Goal: Information Seeking & Learning: Learn about a topic

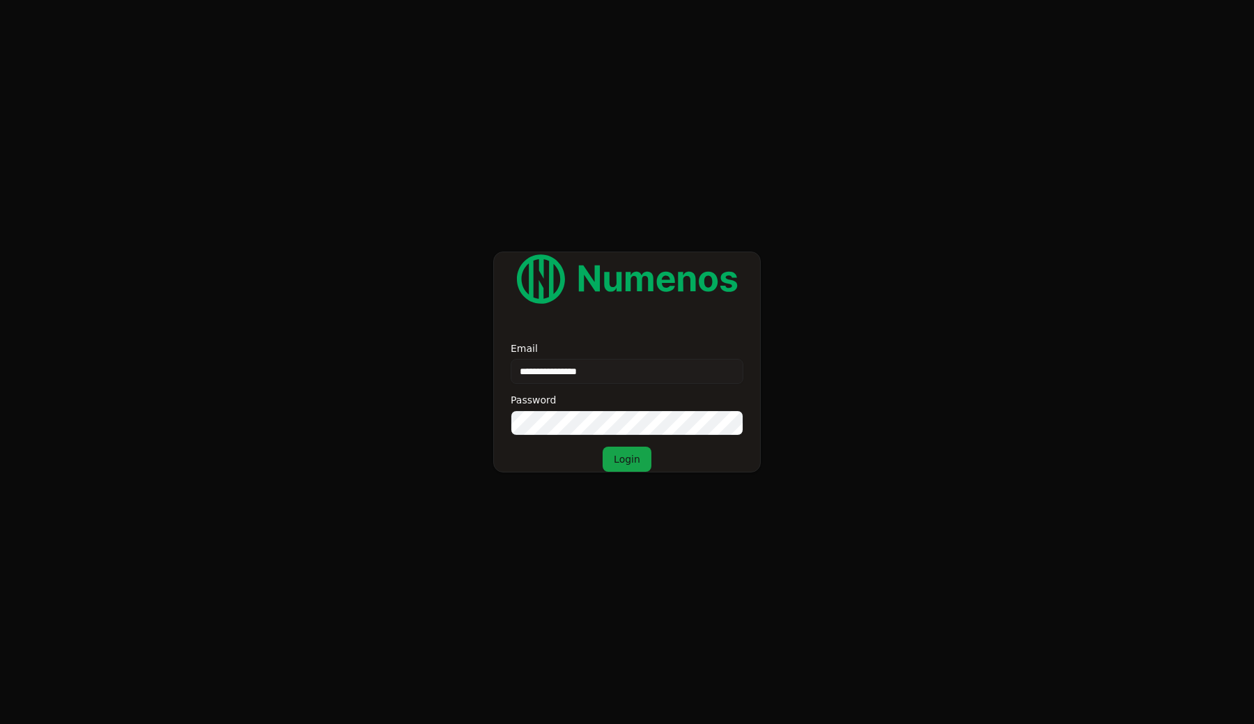
type input "**********"
click at [626, 459] on button "Login" at bounding box center [627, 459] width 49 height 25
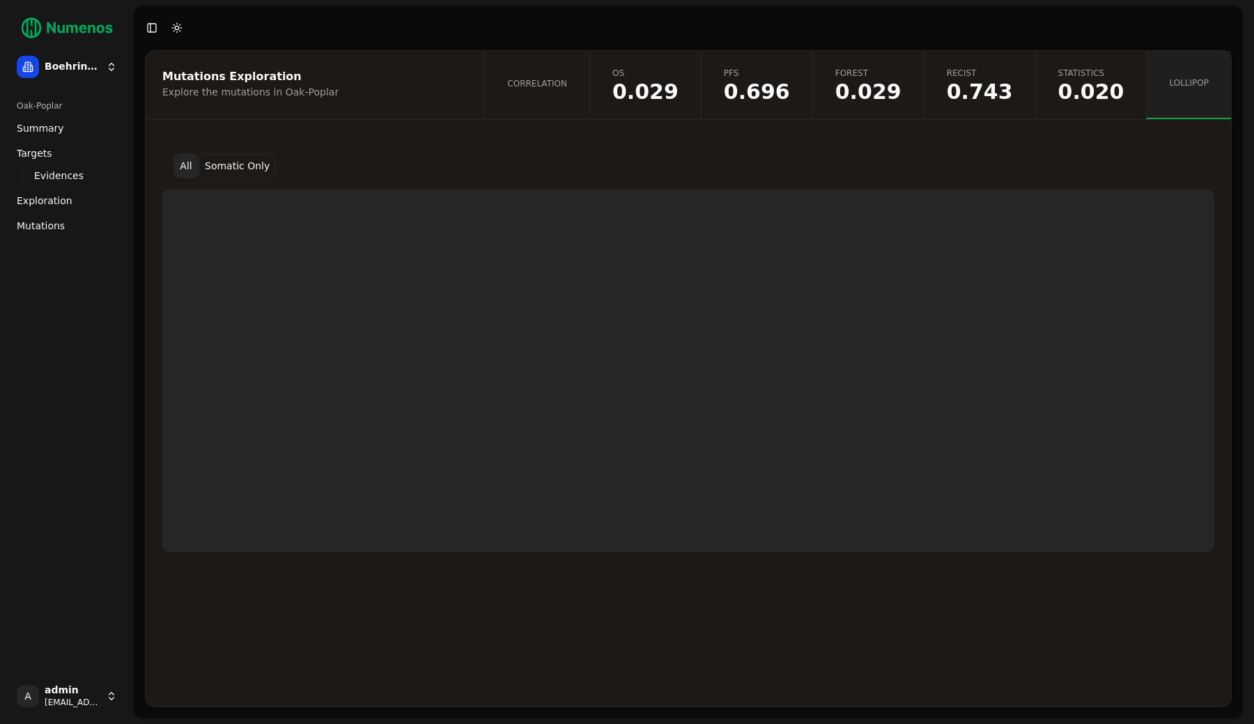
click at [565, 166] on div "All Somatic Only" at bounding box center [688, 165] width 1052 height 25
click at [461, 92] on div "Explore the mutations in Oak-Poplar" at bounding box center [312, 92] width 301 height 14
click at [376, 100] on div "Mutations Exploration Explore the mutations in Oak-Poplar" at bounding box center [313, 85] width 334 height 68
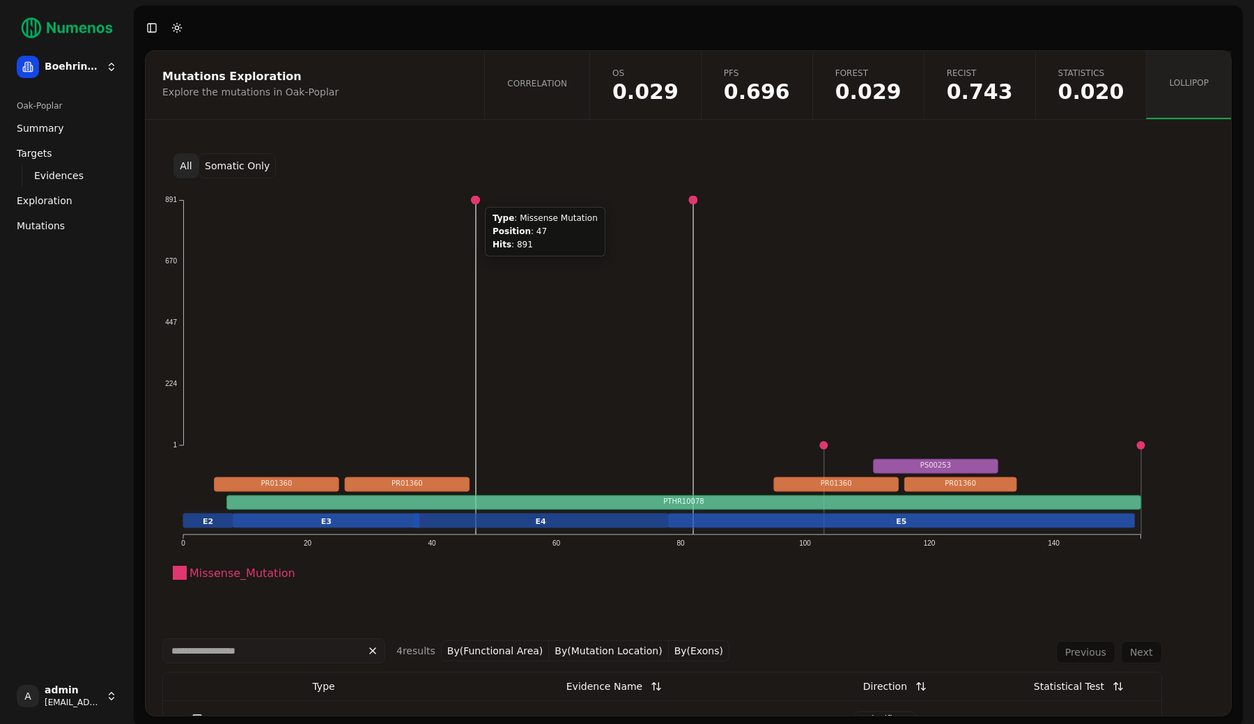
click at [461, 160] on div "All Somatic Only" at bounding box center [688, 165] width 1052 height 25
click at [696, 165] on div "All Somatic Only" at bounding box center [688, 165] width 1052 height 25
click at [545, 374] on icon "Missense_Mutation 1 224 447 670 891 0 20 40 60 80 100 120 140 E2 E3 E4 E5 PTHR1…" at bounding box center [662, 406] width 1000 height 432
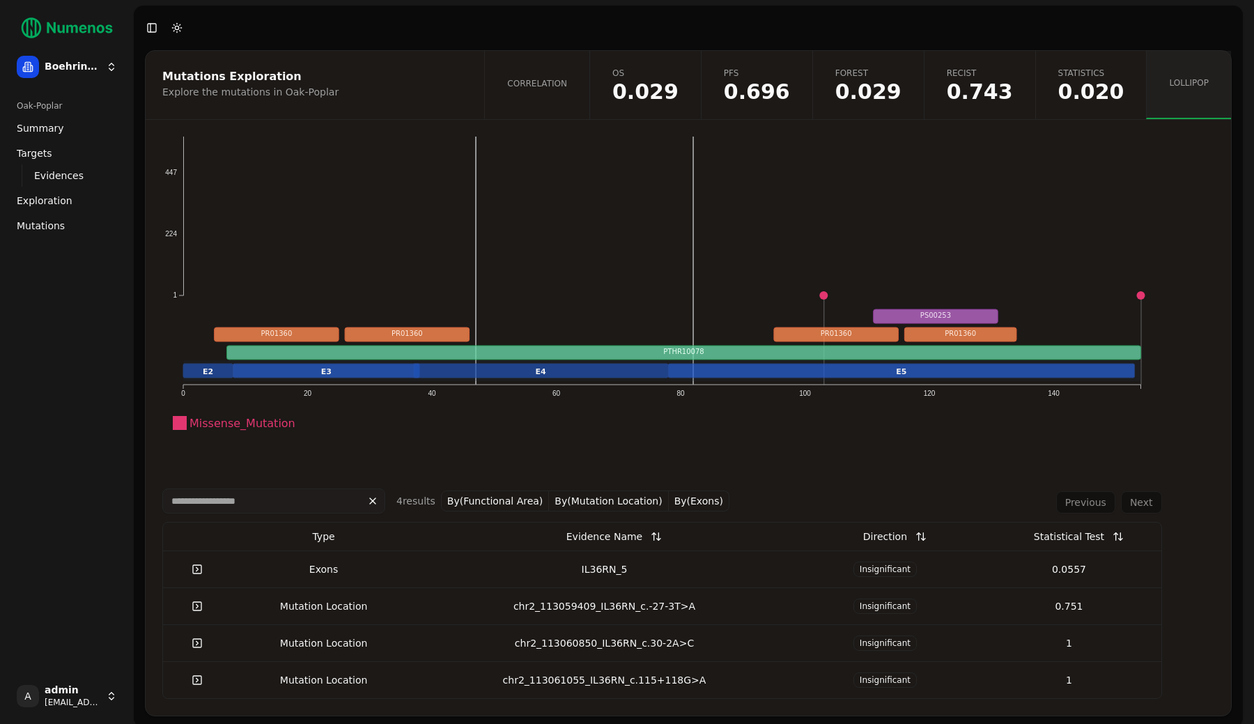
scroll to position [150, 0]
click at [536, 446] on icon "Missense_Mutation 1 224 447 670 891 0 20 40 60 80 100 120 140 E2 E3 E4 E5 PTHR1…" at bounding box center [662, 256] width 1000 height 432
click at [437, 33] on header "Toggle Sidebar Toggle Dark Mode" at bounding box center [688, 28] width 1109 height 45
click at [405, 117] on div "Mutations Exploration Explore the mutations in Oak-Poplar" at bounding box center [313, 85] width 334 height 68
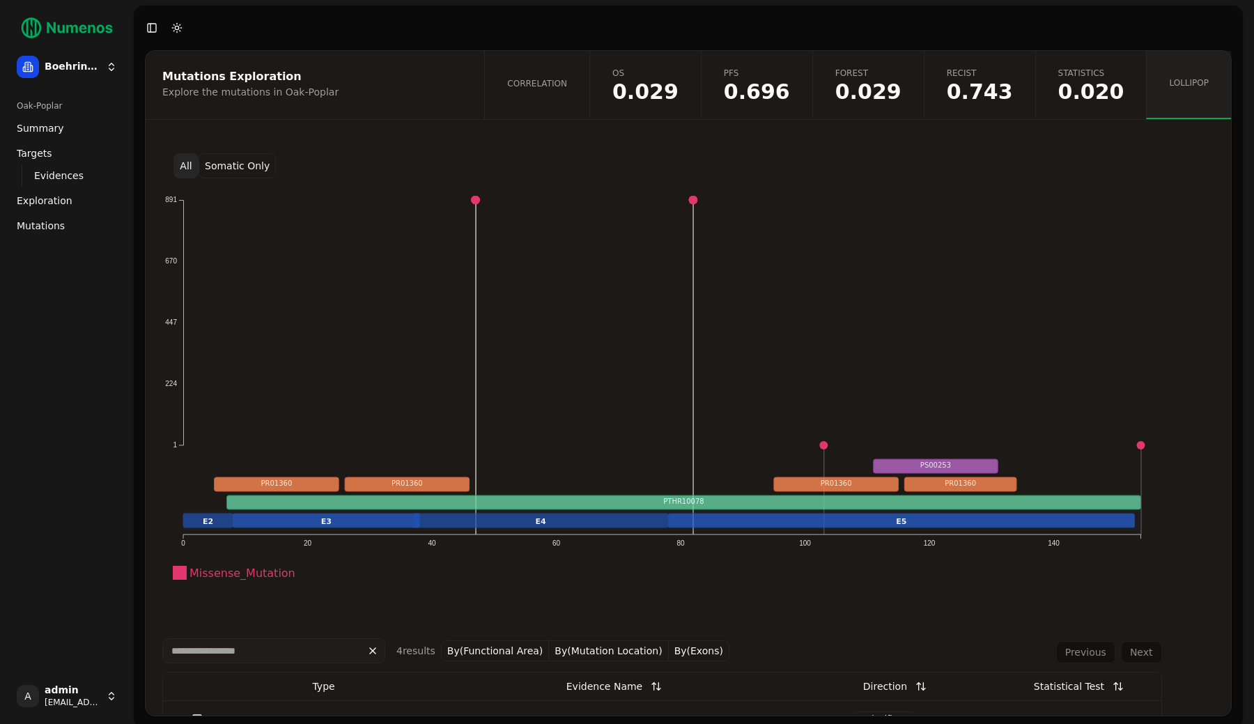
scroll to position [0, 0]
